Goal: Navigation & Orientation: Find specific page/section

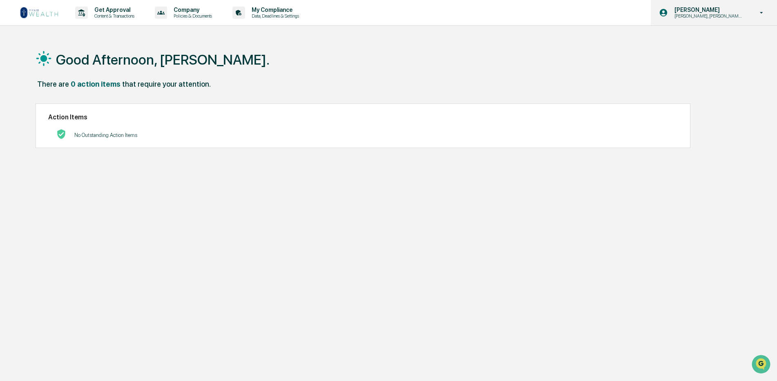
click at [762, 12] on icon at bounding box center [762, 13] width 14 height 8
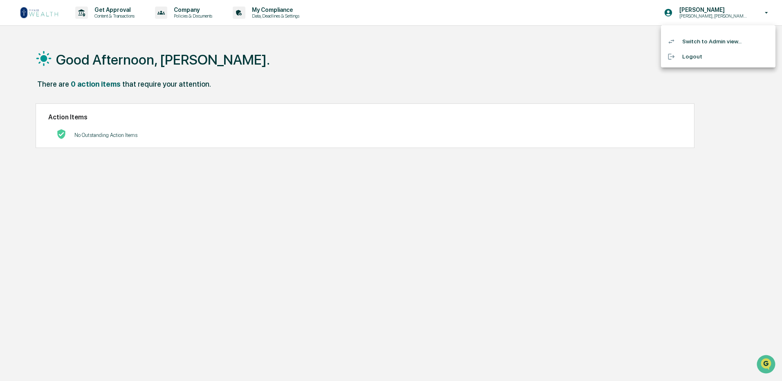
click at [698, 41] on li "Switch to Admin view..." at bounding box center [718, 41] width 114 height 15
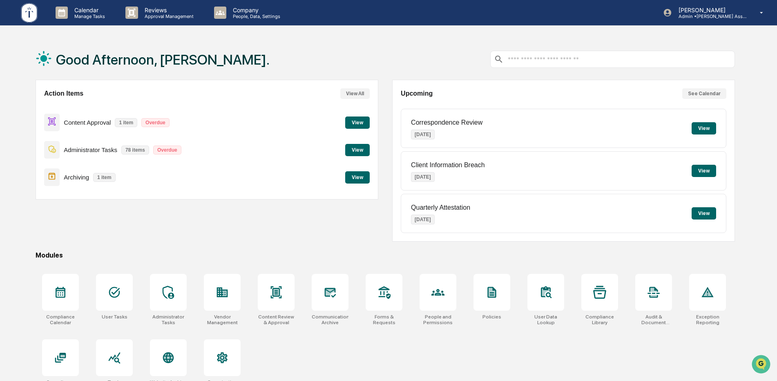
click at [361, 126] on button "View" at bounding box center [357, 122] width 25 height 12
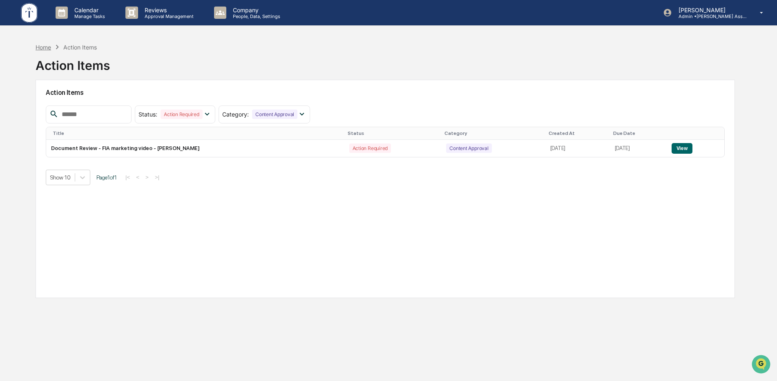
click at [44, 44] on div "Home" at bounding box center [44, 47] width 16 height 7
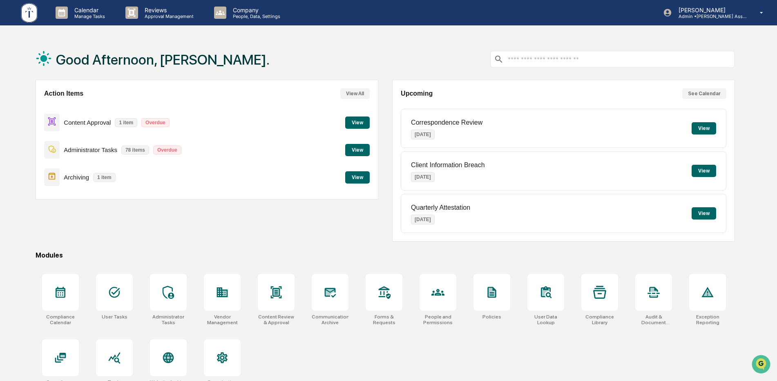
click at [358, 96] on button "View All" at bounding box center [354, 93] width 29 height 11
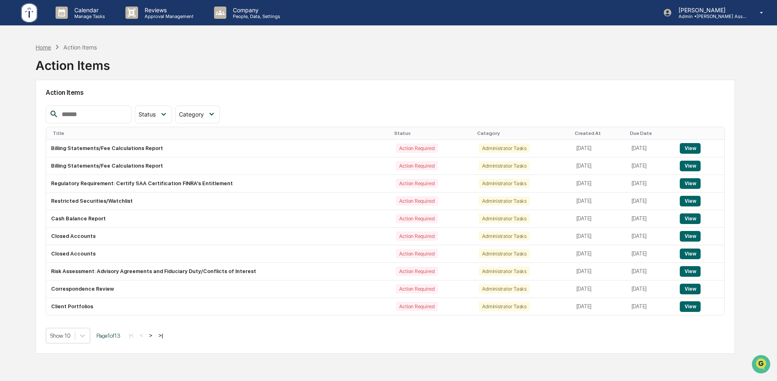
click at [47, 48] on div "Home" at bounding box center [44, 47] width 16 height 7
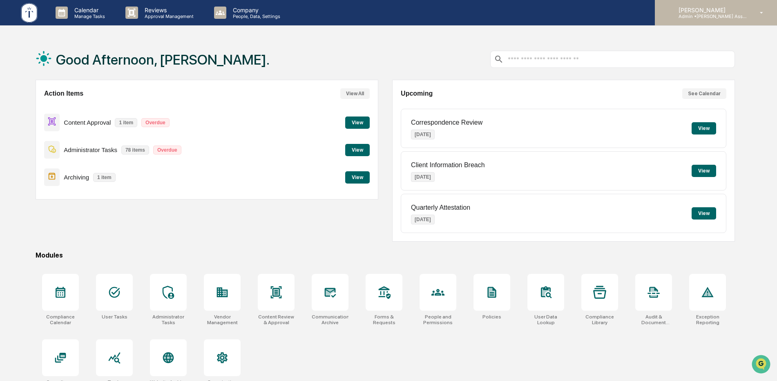
click at [761, 10] on icon at bounding box center [762, 13] width 14 height 8
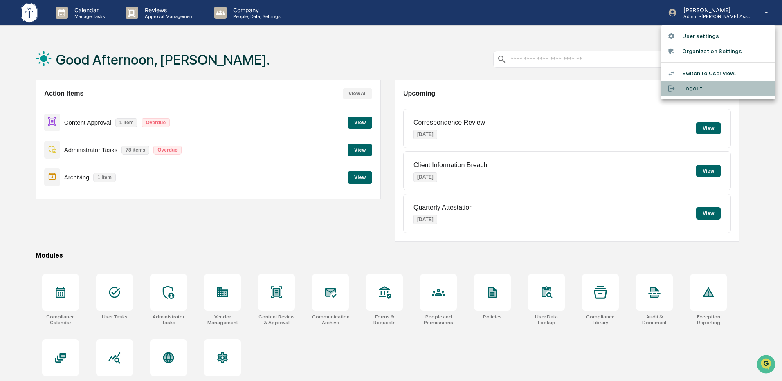
click at [685, 89] on li "Logout" at bounding box center [718, 88] width 114 height 15
